Goal: Task Accomplishment & Management: Complete application form

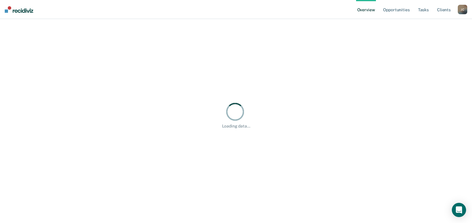
click at [293, 189] on div "Loading data..." at bounding box center [236, 115] width 458 height 178
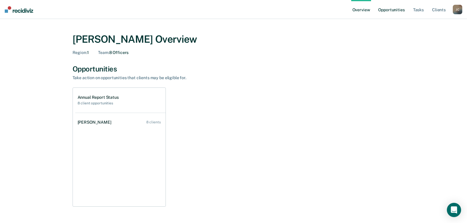
click at [397, 8] on link "Opportunities" at bounding box center [391, 9] width 29 height 19
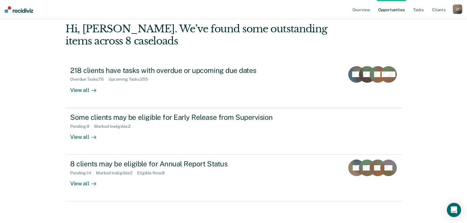
scroll to position [40, 0]
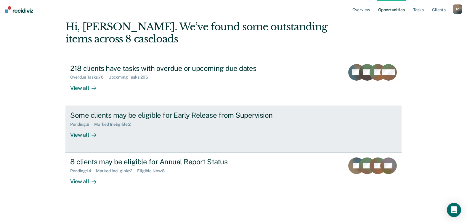
click at [92, 137] on icon at bounding box center [94, 135] width 5 height 5
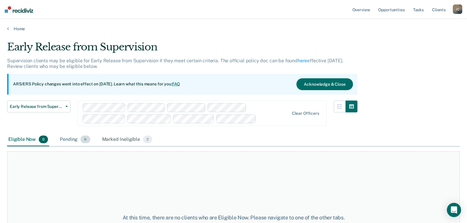
click at [81, 140] on span "9" at bounding box center [85, 139] width 9 height 8
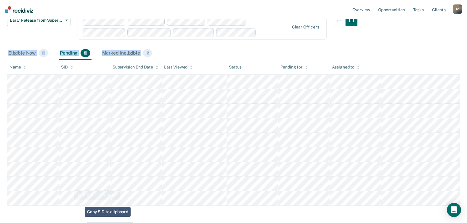
scroll to position [111, 0]
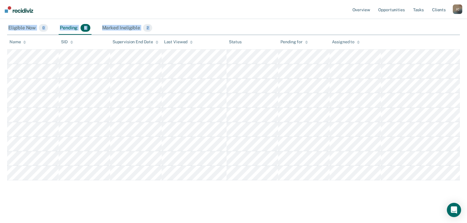
click at [371, 180] on main "Early Release from Supervision Supervision clients may be eligible for Early Re…" at bounding box center [233, 70] width 467 height 301
copy div "Eligible Now 0 Pending 9 Marked Ineligible 2 To pick up a draggable item, press…"
click at [128, 188] on div "Early Release from Supervision Supervision clients may be eligible for Early Re…" at bounding box center [233, 63] width 453 height 268
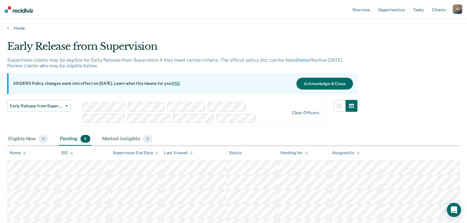
scroll to position [0, 0]
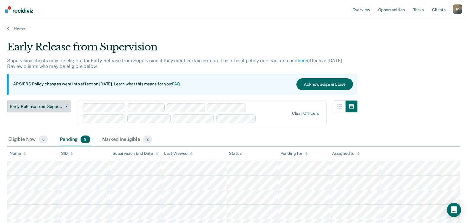
click at [67, 106] on icon "button" at bounding box center [66, 106] width 2 height 1
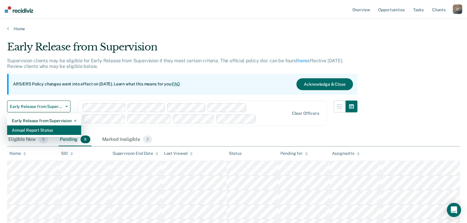
click at [60, 128] on div "Annual Report Status" at bounding box center [44, 129] width 65 height 9
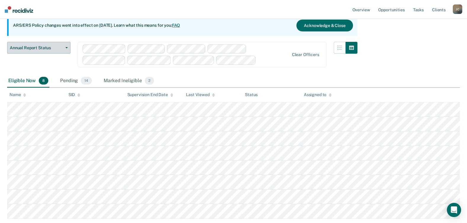
scroll to position [30, 0]
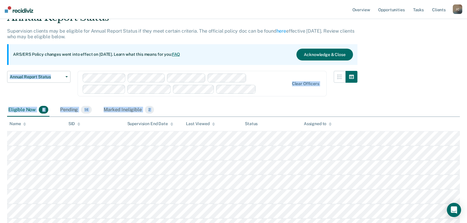
click at [60, 166] on div "Annual Report Status Supervision clients may be eligible for Annual Report Stat…" at bounding box center [233, 128] width 453 height 234
drag, startPoint x: 42, startPoint y: 131, endPoint x: 12, endPoint y: 100, distance: 43.0
click at [12, 100] on div "Annual Report Status Early Release from Supervision Annual Report Status" at bounding box center [38, 87] width 63 height 33
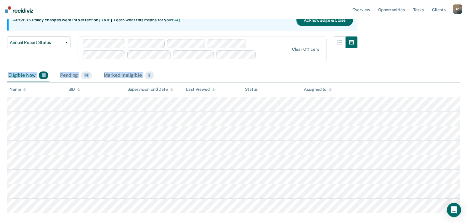
scroll to position [97, 0]
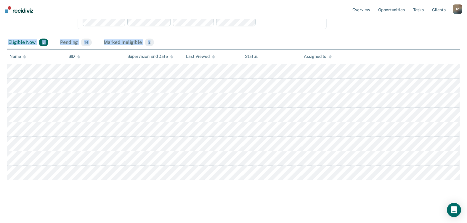
drag, startPoint x: 6, startPoint y: 109, endPoint x: 343, endPoint y: 184, distance: 345.3
click at [343, 184] on main "Annual Report Status Supervision clients may be eligible for Annual Report Stat…" at bounding box center [233, 78] width 467 height 287
copy div "Eligible Now 8 Pending 14 Marked Ineligible 2 To pick up a draggable item, pres…"
click at [71, 35] on div "Annual Report Status Early Release from Supervision Annual Report Status Clear …" at bounding box center [182, 20] width 351 height 33
click at [85, 44] on span "14" at bounding box center [86, 43] width 11 height 8
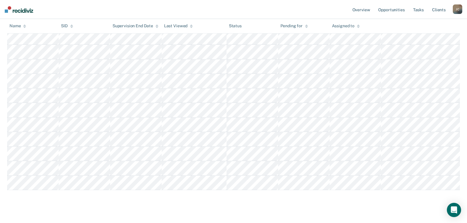
scroll to position [184, 0]
click at [371, 173] on main "Annual Report Status Supervision clients may be eligible for Annual Report Stat…" at bounding box center [233, 34] width 467 height 374
copy div "Eligible Now 8 Pending 14 Marked Ineligible 2 To pick up a draggable item, pres…"
click at [181, 197] on div "Annual Report Status Supervision clients may be eligible for Annual Report Stat…" at bounding box center [233, 27] width 453 height 341
click at [172, 197] on main "Annual Report Status Supervision clients may be eligible for Annual Report Stat…" at bounding box center [233, 34] width 467 height 374
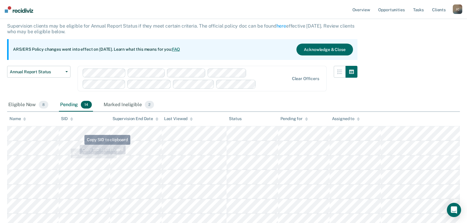
scroll to position [0, 0]
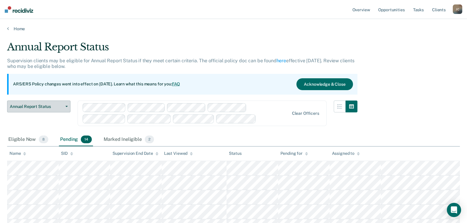
click at [66, 105] on button "Annual Report Status" at bounding box center [38, 106] width 63 height 12
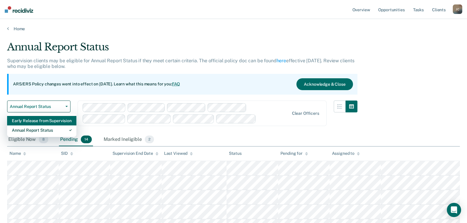
click at [51, 124] on div "Early Release from Supervision" at bounding box center [42, 120] width 60 height 9
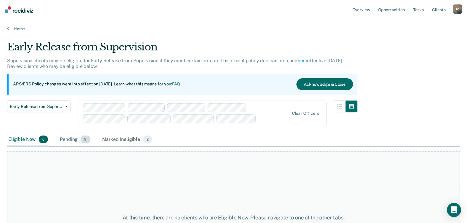
click at [76, 141] on div "Pending 9" at bounding box center [75, 139] width 33 height 13
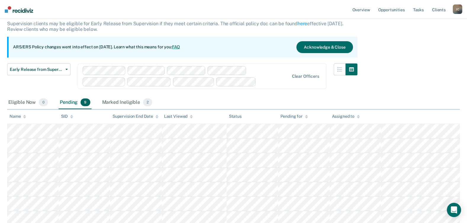
scroll to position [89, 0]
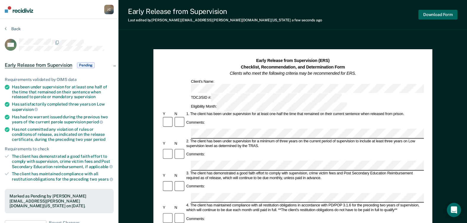
click at [429, 16] on button "Download Form" at bounding box center [438, 15] width 39 height 10
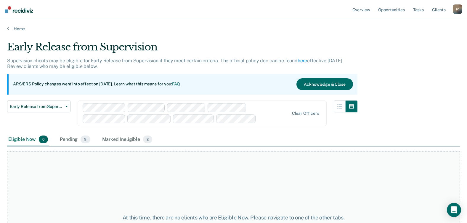
scroll to position [61, 0]
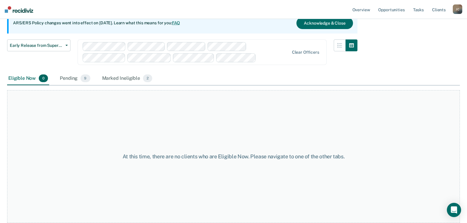
click at [222, 76] on div "Eligible Now 0 Pending 9 Marked Ineligible 2" at bounding box center [233, 78] width 453 height 13
click at [186, 78] on div "Eligible Now 0 Pending 9 Marked Ineligible 2" at bounding box center [233, 78] width 453 height 13
click at [145, 79] on span "2" at bounding box center [147, 78] width 9 height 8
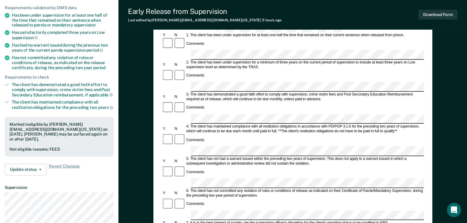
scroll to position [119, 0]
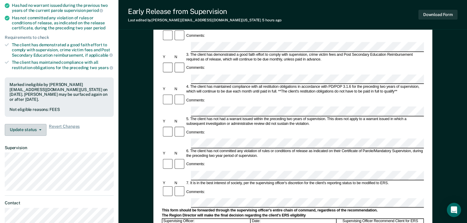
click at [40, 129] on icon "button" at bounding box center [40, 129] width 2 height 1
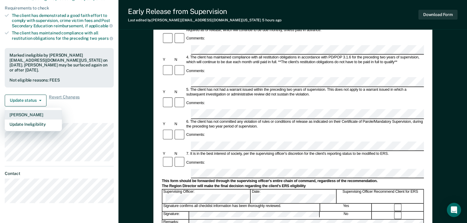
scroll to position [148, 0]
click at [37, 110] on button "[PERSON_NAME]" at bounding box center [33, 114] width 57 height 9
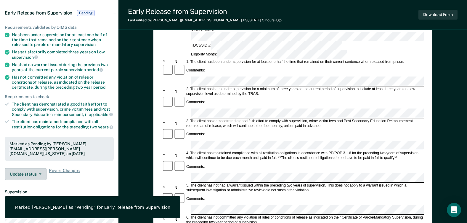
scroll to position [0, 0]
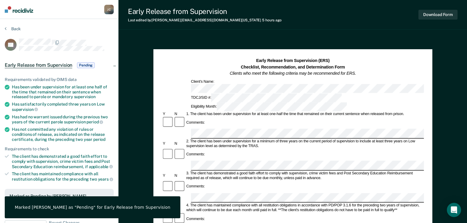
scroll to position [10, 0]
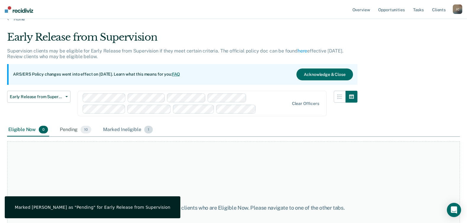
click at [147, 130] on span "1" at bounding box center [148, 130] width 9 height 8
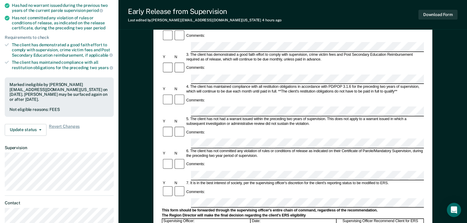
scroll to position [178, 0]
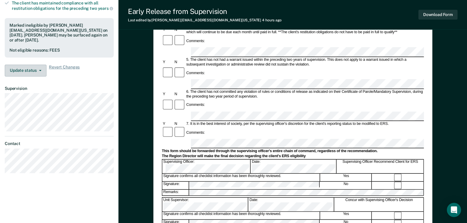
click at [36, 66] on button "Update status" at bounding box center [26, 71] width 42 height 12
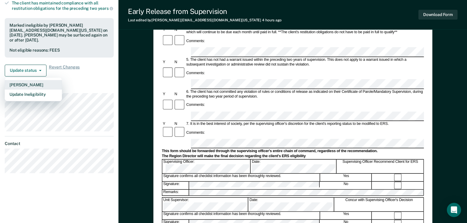
click at [36, 80] on button "[PERSON_NAME]" at bounding box center [33, 84] width 57 height 9
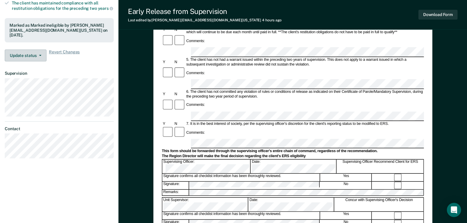
scroll to position [171, 0]
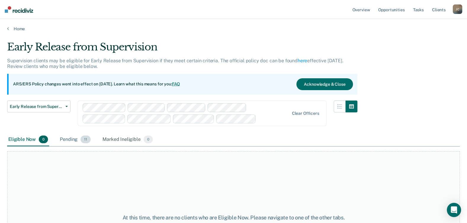
click at [70, 138] on div "Pending 11" at bounding box center [75, 139] width 33 height 13
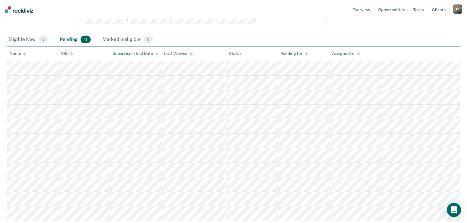
scroll to position [22, 0]
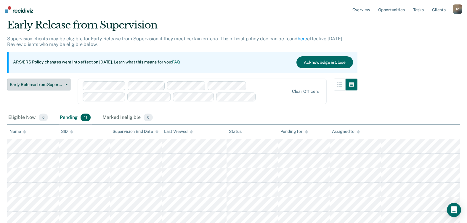
click at [63, 86] on button "Early Release from Supervision" at bounding box center [38, 85] width 63 height 12
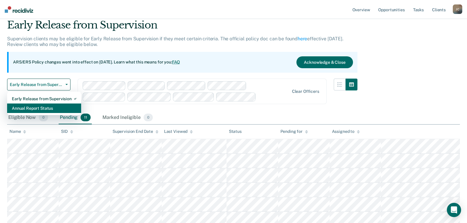
click at [55, 106] on div "Annual Report Status" at bounding box center [44, 107] width 65 height 9
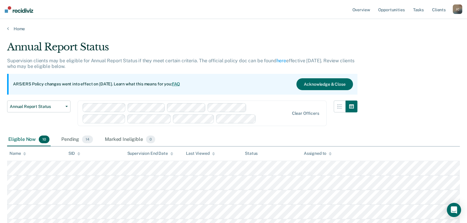
click at [68, 131] on div "Annual Report Status Early Release from Supervision Annual Report Status" at bounding box center [38, 116] width 63 height 33
click at [66, 110] on button "Annual Report Status" at bounding box center [38, 106] width 63 height 12
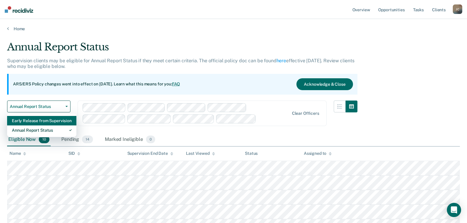
click at [51, 121] on div "Early Release from Supervision" at bounding box center [42, 120] width 60 height 9
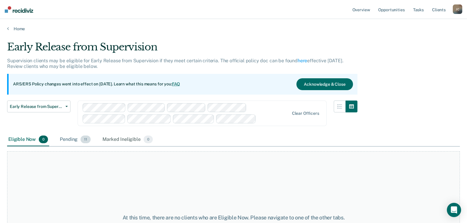
click at [72, 138] on div "Pending 11" at bounding box center [75, 139] width 33 height 13
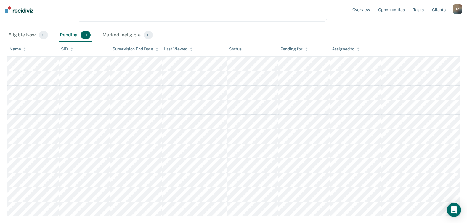
scroll to position [119, 0]
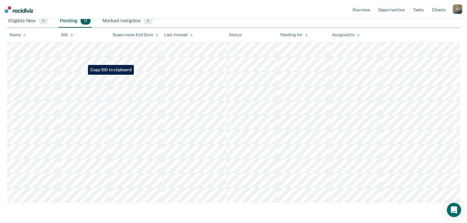
click at [84, 75] on main "Early Release from Supervision Supervision clients may be eligible for Early Re…" at bounding box center [233, 78] width 467 height 330
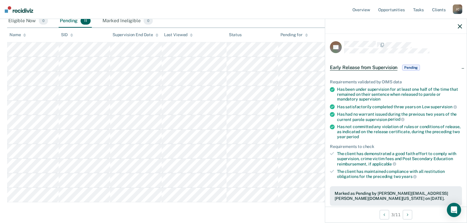
click at [461, 26] on icon "button" at bounding box center [460, 26] width 4 height 4
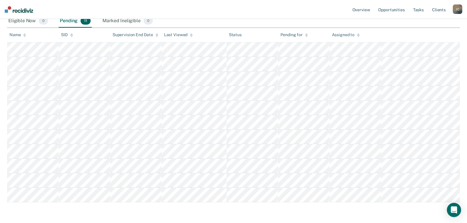
click at [10, 82] on tr at bounding box center [233, 78] width 453 height 15
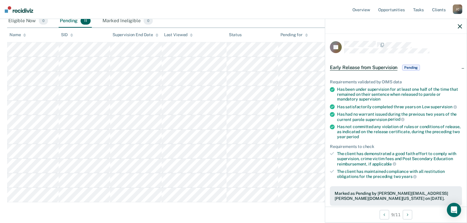
click at [319, 165] on tr at bounding box center [233, 166] width 453 height 15
click at [461, 25] on icon "button" at bounding box center [460, 26] width 4 height 4
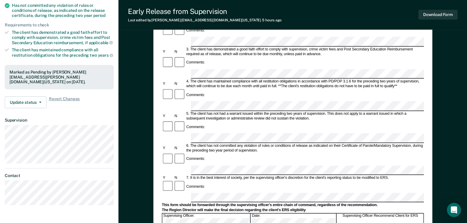
scroll to position [148, 0]
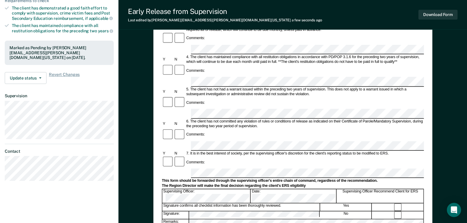
click at [280, 223] on div at bounding box center [293, 226] width 262 height 1
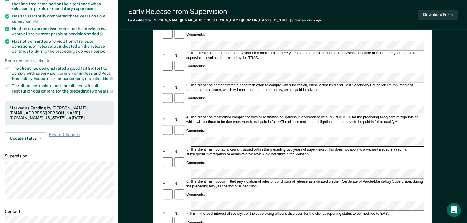
scroll to position [89, 0]
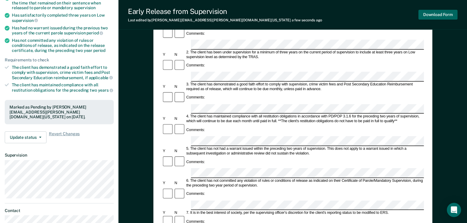
click at [431, 16] on button "Download Form" at bounding box center [438, 15] width 39 height 10
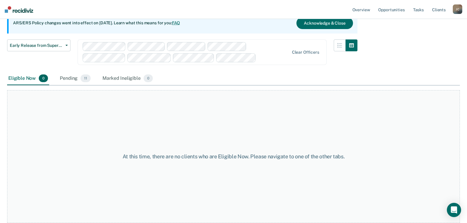
scroll to position [61, 0]
click at [72, 77] on div "Pending 11" at bounding box center [75, 78] width 33 height 13
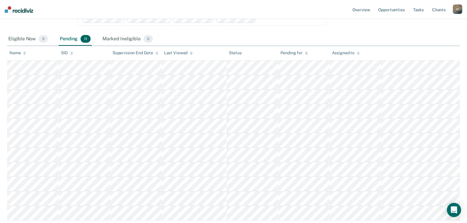
scroll to position [140, 0]
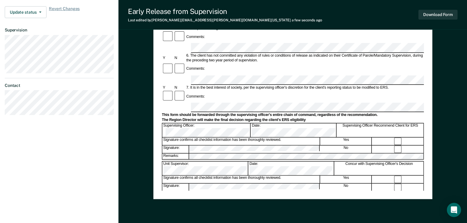
scroll to position [237, 0]
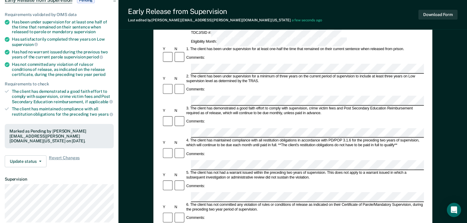
scroll to position [0, 0]
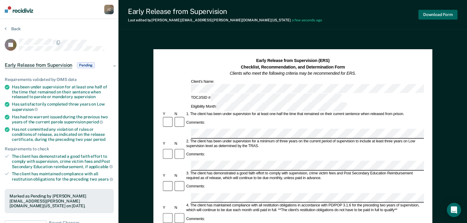
click at [442, 17] on button "Download Form" at bounding box center [438, 15] width 39 height 10
